Goal: Task Accomplishment & Management: Manage account settings

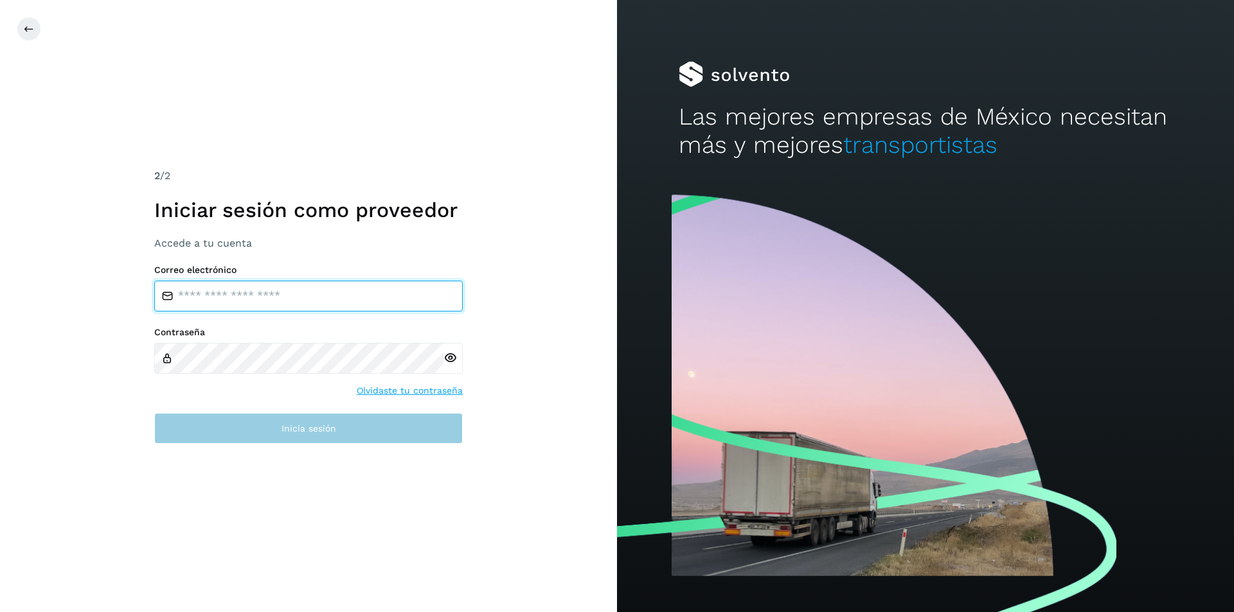
type input "**********"
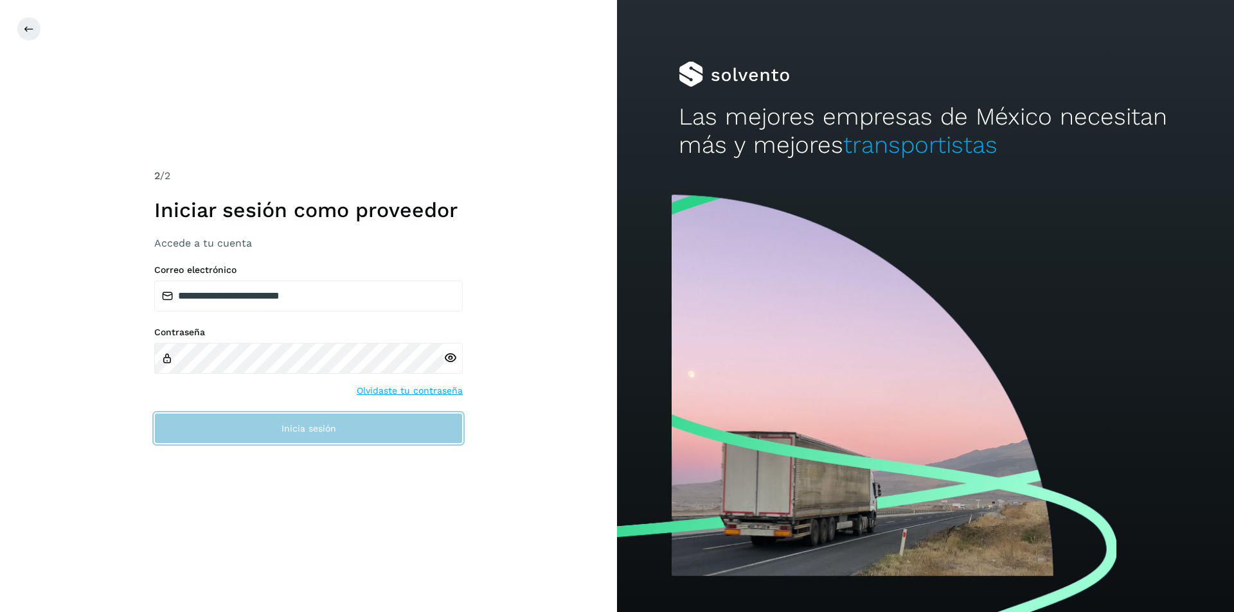
click at [312, 427] on span "Inicia sesión" at bounding box center [308, 428] width 55 height 9
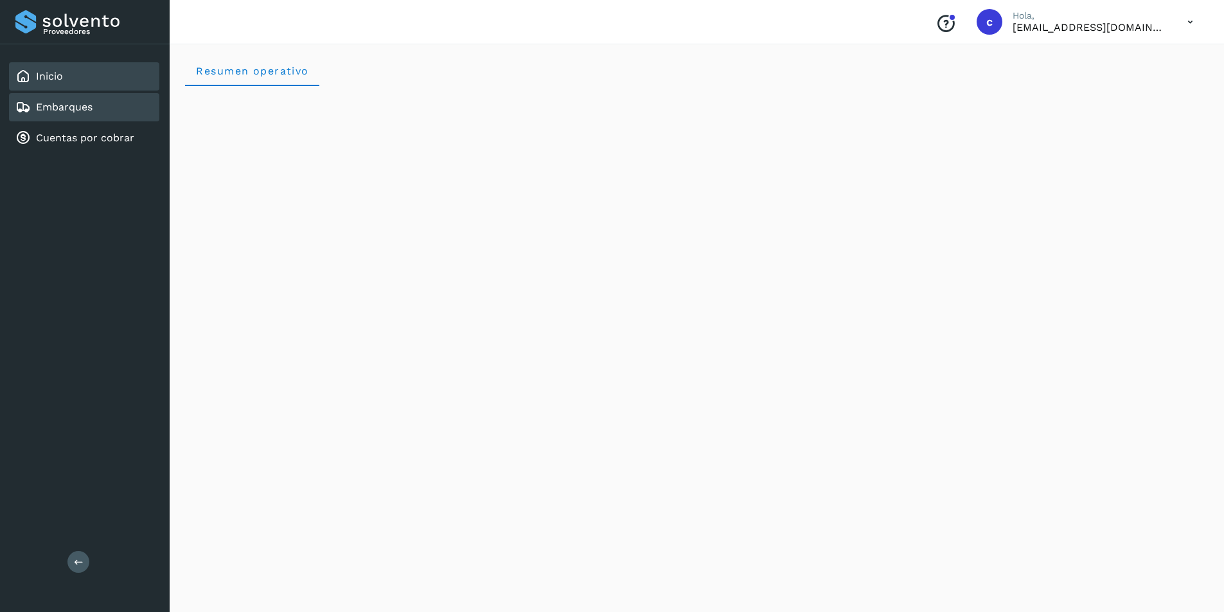
click at [105, 106] on div "Embarques" at bounding box center [84, 107] width 150 height 28
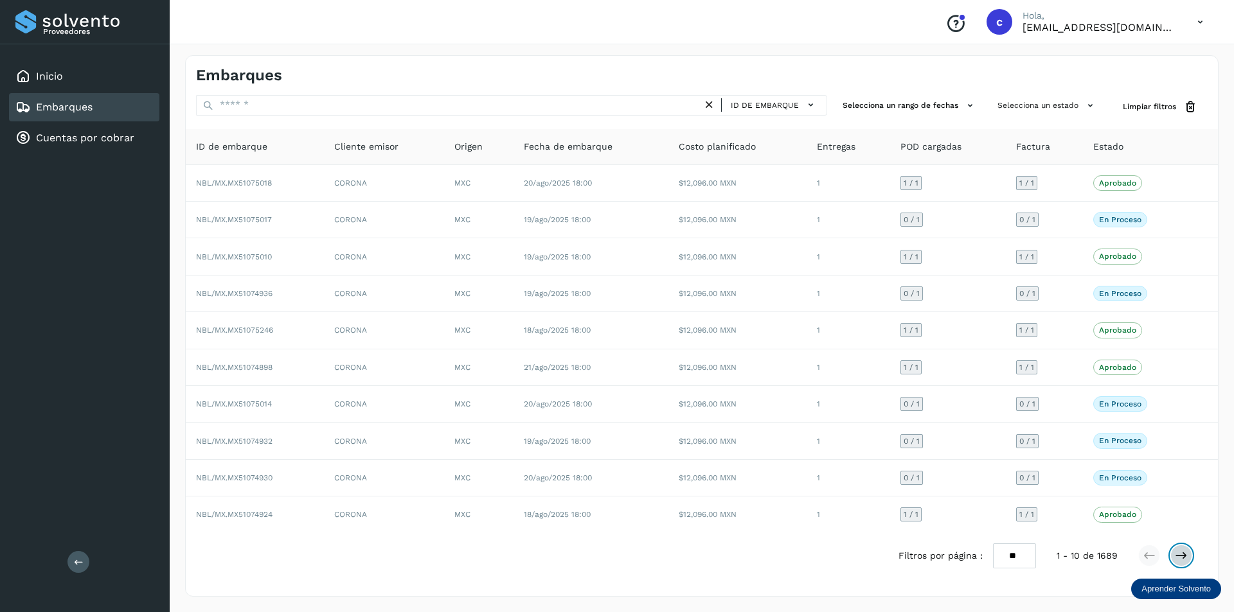
click at [1187, 562] on button at bounding box center [1181, 556] width 22 height 22
click at [1174, 566] on div at bounding box center [1165, 556] width 54 height 22
click at [1182, 552] on icon at bounding box center [1180, 555] width 13 height 13
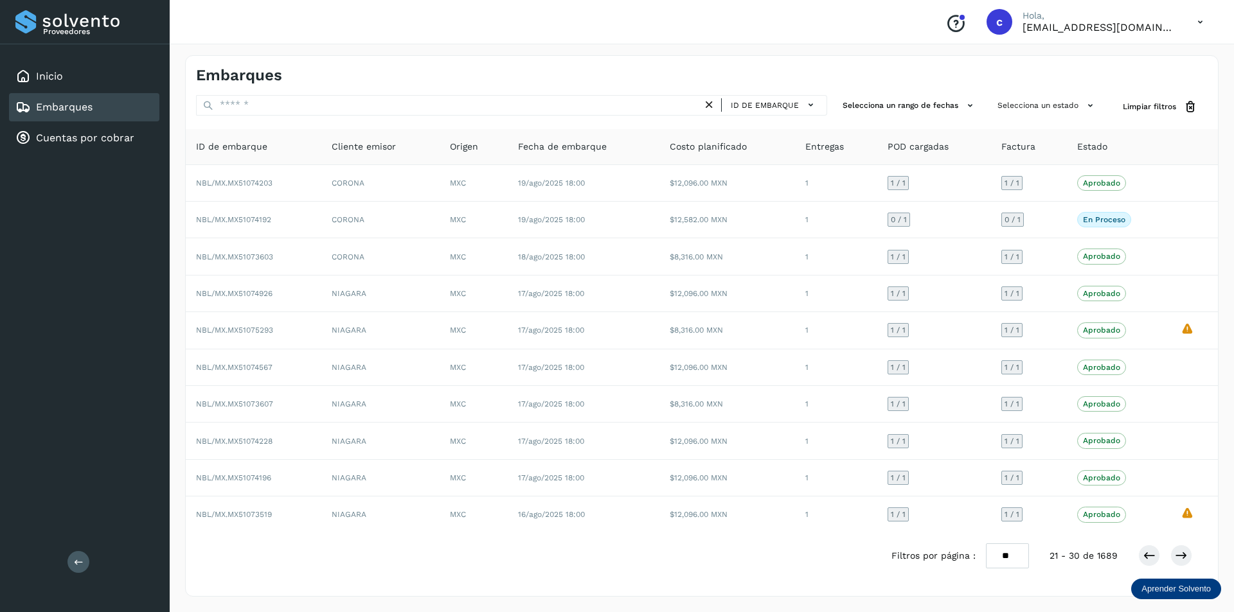
click at [1191, 560] on div at bounding box center [1165, 556] width 54 height 22
click at [1185, 558] on icon at bounding box center [1180, 555] width 13 height 13
click at [1176, 549] on icon at bounding box center [1180, 555] width 13 height 13
click at [1181, 563] on button at bounding box center [1181, 556] width 22 height 22
click at [1183, 563] on button at bounding box center [1181, 556] width 22 height 22
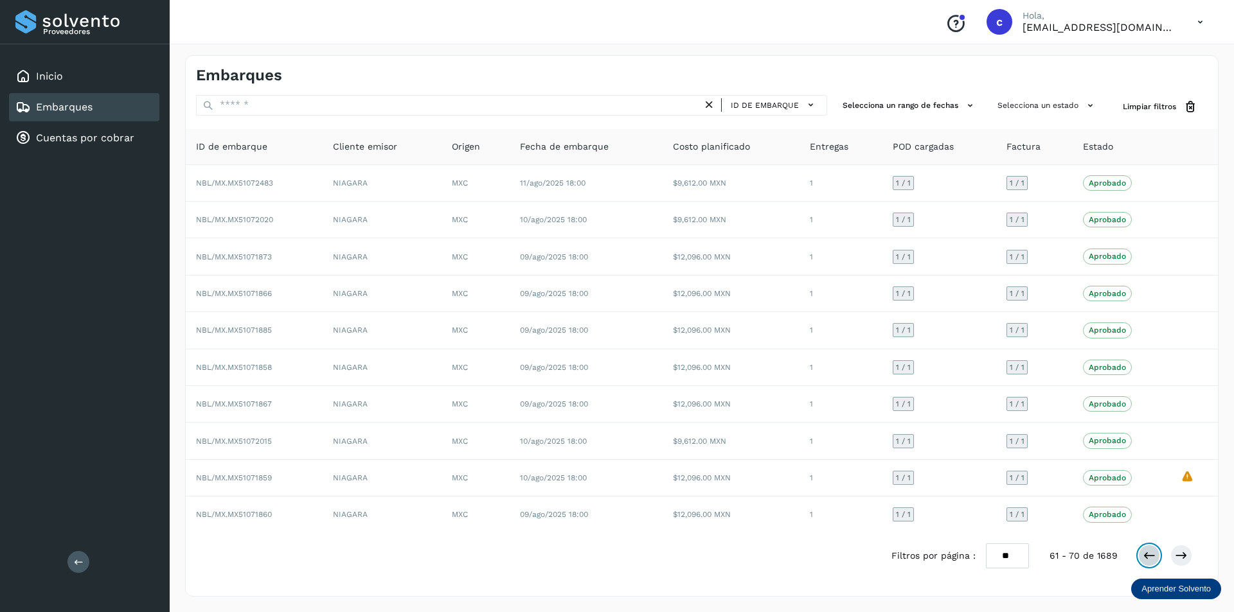
click at [1154, 558] on icon at bounding box center [1148, 555] width 13 height 13
click at [1200, 26] on icon at bounding box center [1200, 22] width 26 height 26
click at [1149, 61] on div "Cerrar sesión" at bounding box center [1135, 58] width 153 height 24
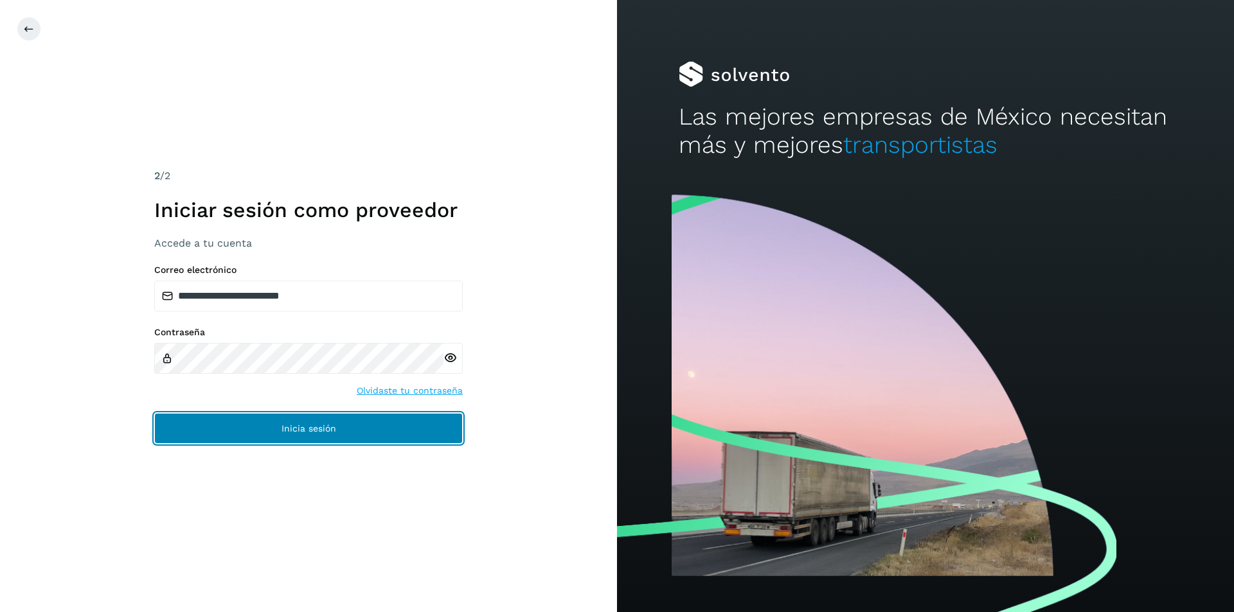
click at [310, 421] on button "Inicia sesión" at bounding box center [308, 428] width 308 height 31
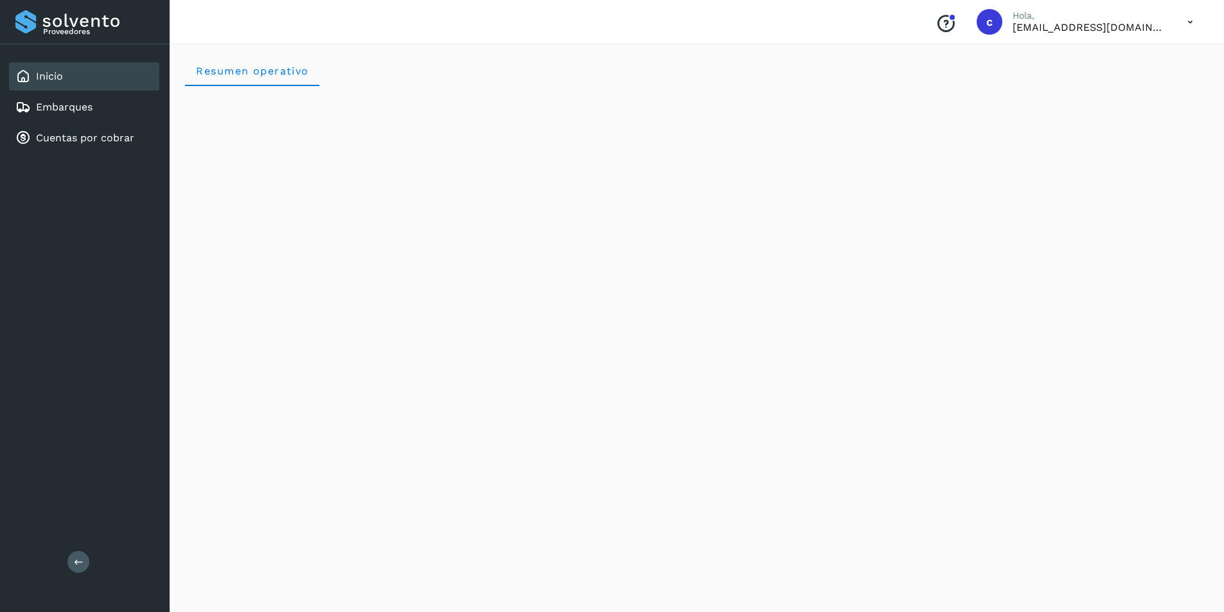
click at [1184, 30] on icon at bounding box center [1190, 22] width 26 height 26
click at [1058, 73] on div "Cerrar sesión" at bounding box center [1126, 57] width 153 height 45
click at [1070, 64] on div "Cerrar sesión" at bounding box center [1129, 46] width 146 height 44
click at [1115, 52] on div "Cerrar sesión" at bounding box center [1126, 58] width 153 height 24
